Goal: Transaction & Acquisition: Purchase product/service

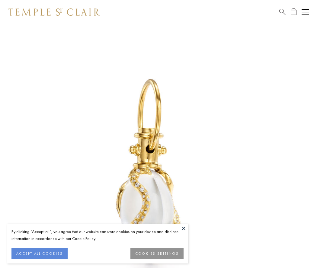
scroll to position [8, 0]
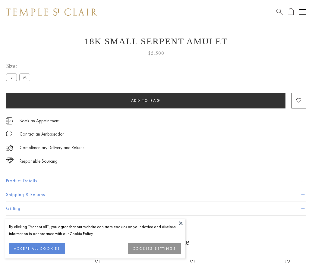
click at [146, 100] on span "Add to bag" at bounding box center [146, 100] width 30 height 5
